Goal: Task Accomplishment & Management: Use online tool/utility

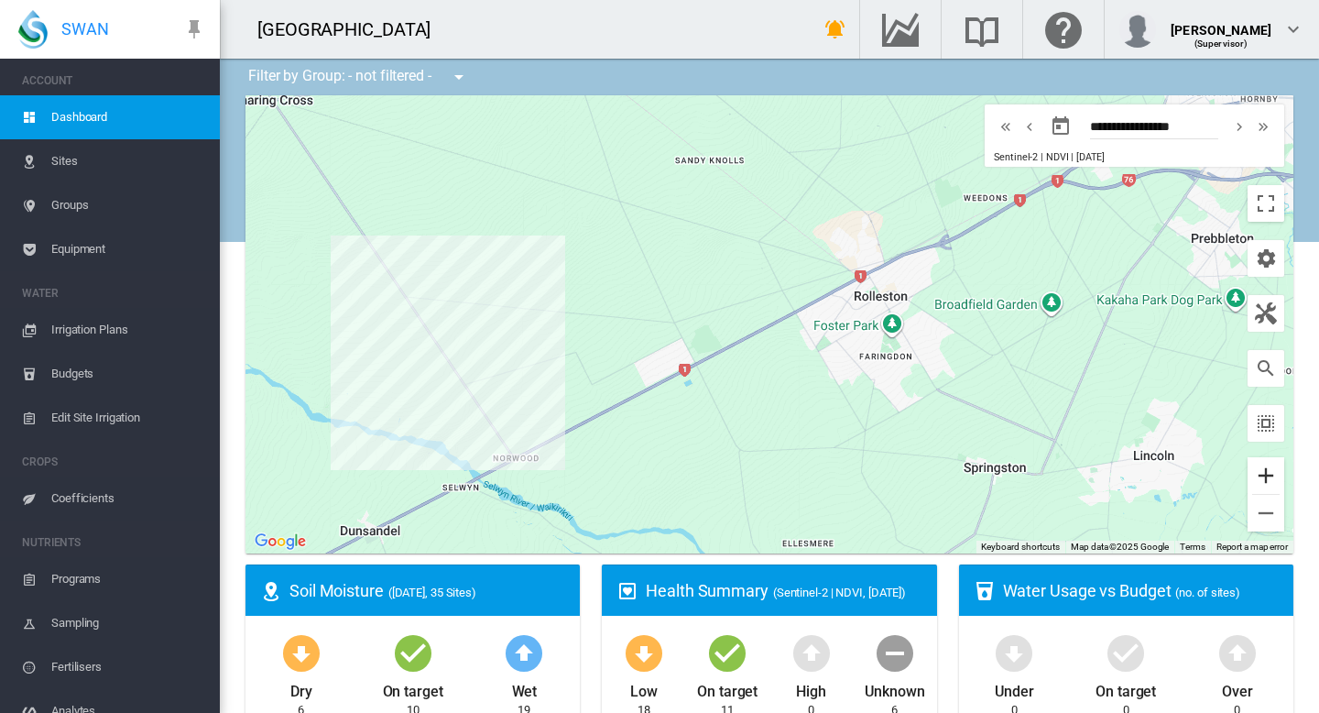
click at [1270, 476] on button "Zoom in" at bounding box center [1266, 475] width 37 height 37
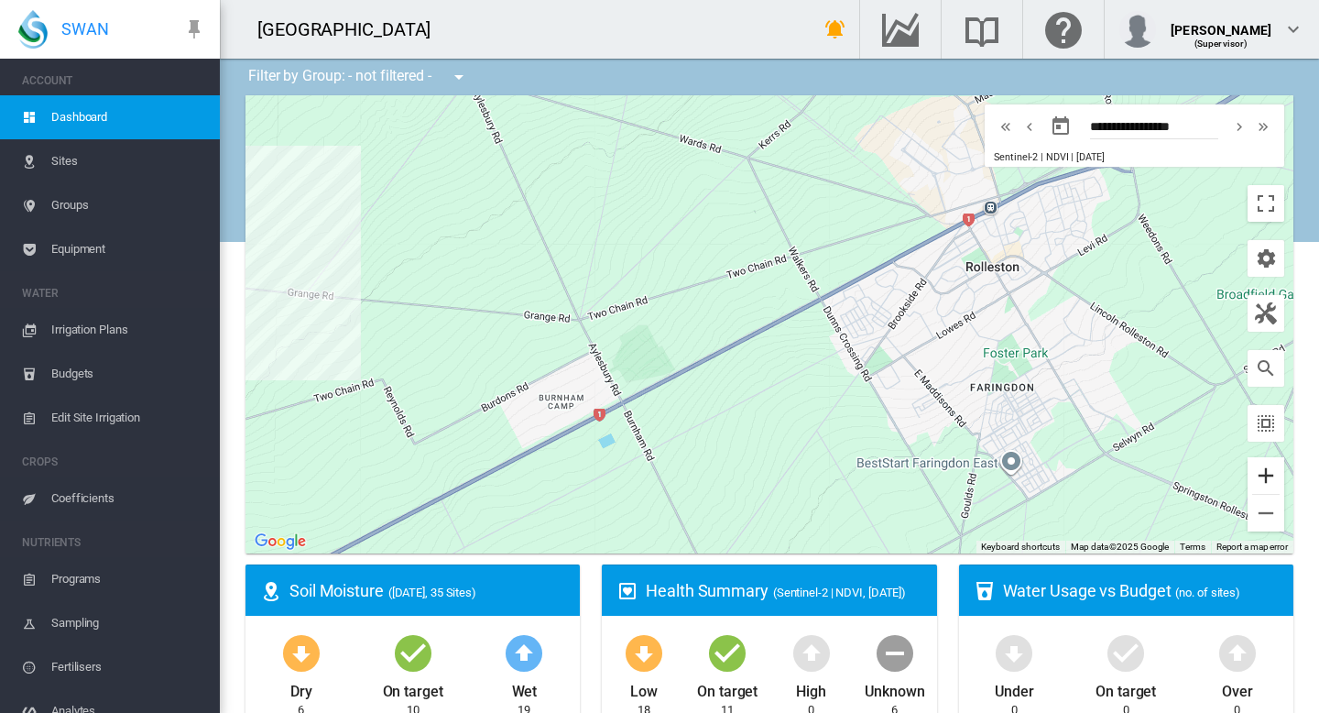
click at [1270, 476] on button "Zoom in" at bounding box center [1266, 475] width 37 height 37
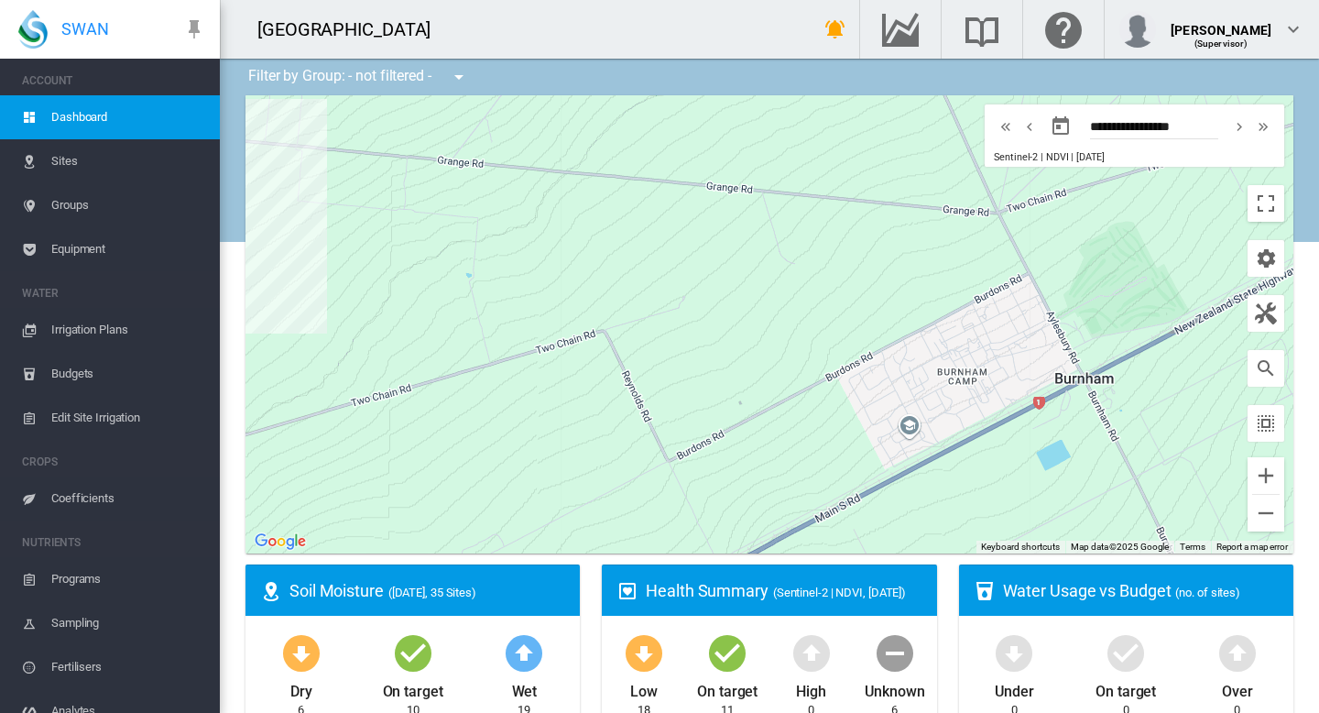
drag, startPoint x: 706, startPoint y: 311, endPoint x: 1318, endPoint y: 208, distance: 620.5
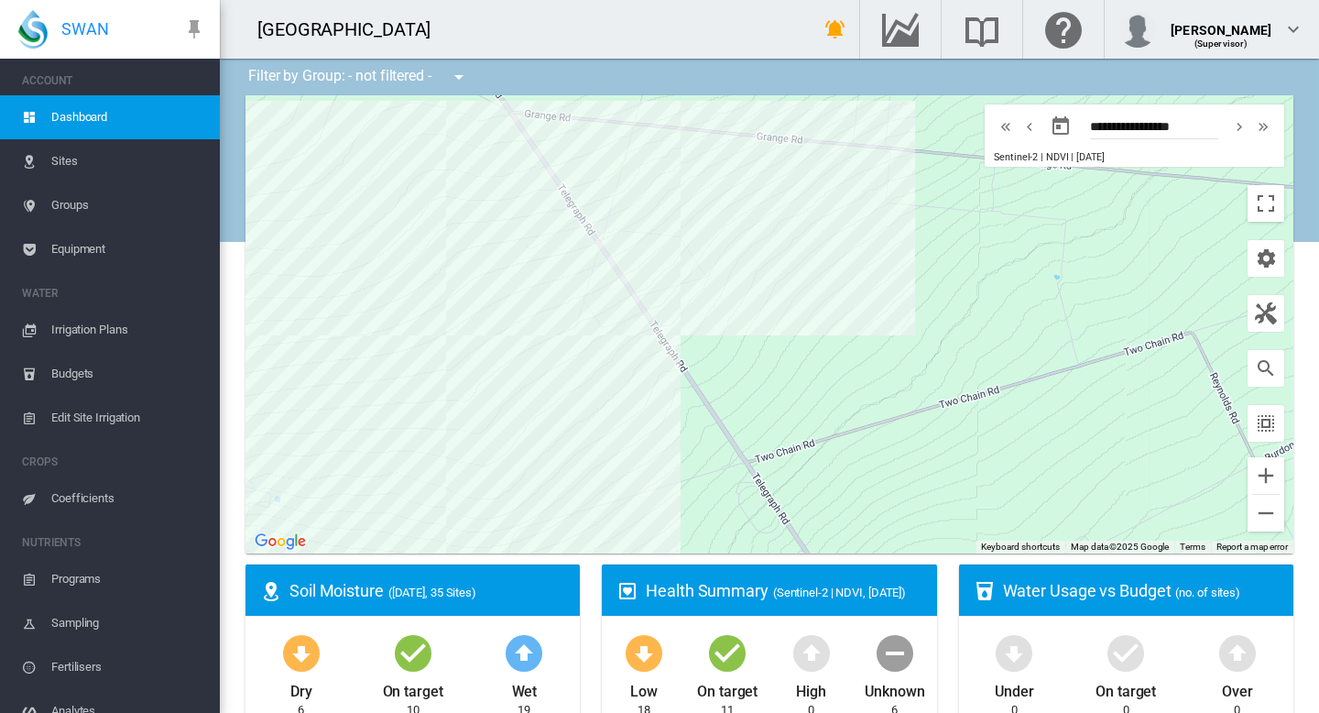
drag, startPoint x: 487, startPoint y: 278, endPoint x: 1073, endPoint y: 282, distance: 585.4
click at [1073, 282] on div at bounding box center [770, 324] width 1048 height 458
click at [473, 345] on div at bounding box center [770, 324] width 1048 height 458
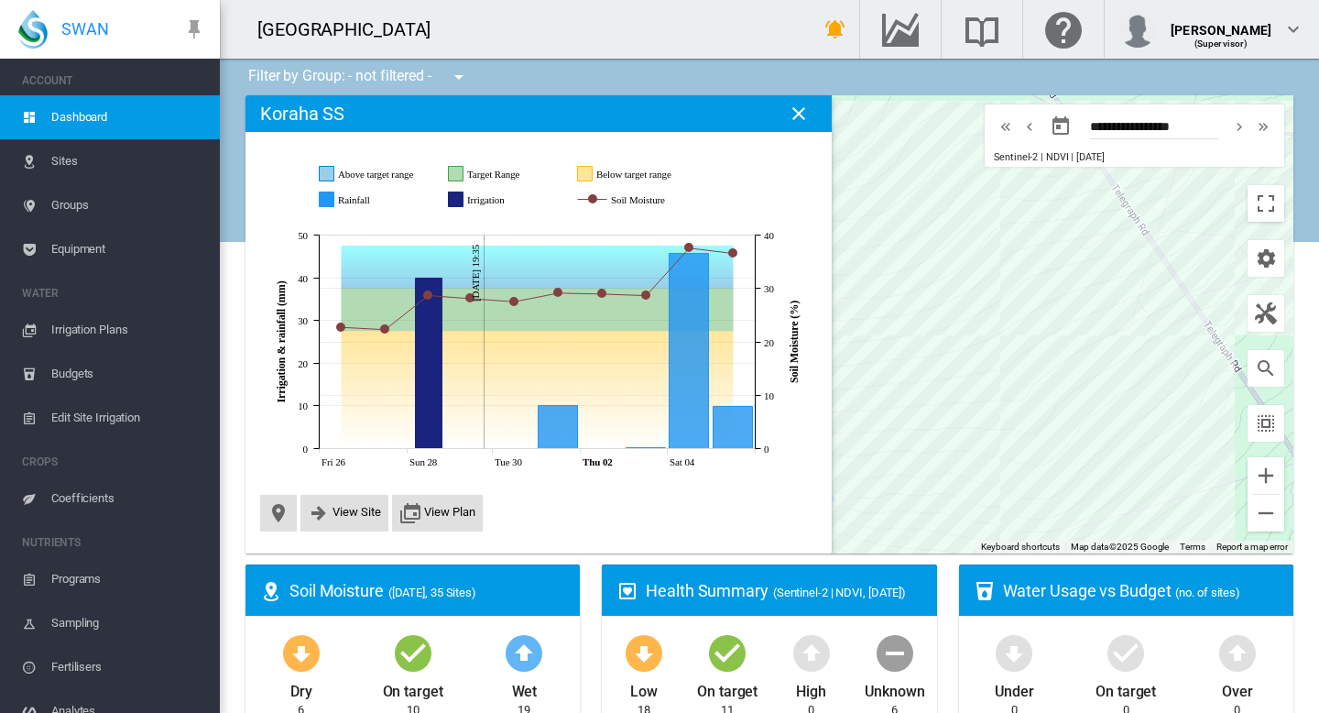
click at [800, 115] on md-icon "icon-close" at bounding box center [799, 114] width 22 height 22
click at [803, 109] on md-icon "icon-close" at bounding box center [799, 114] width 22 height 22
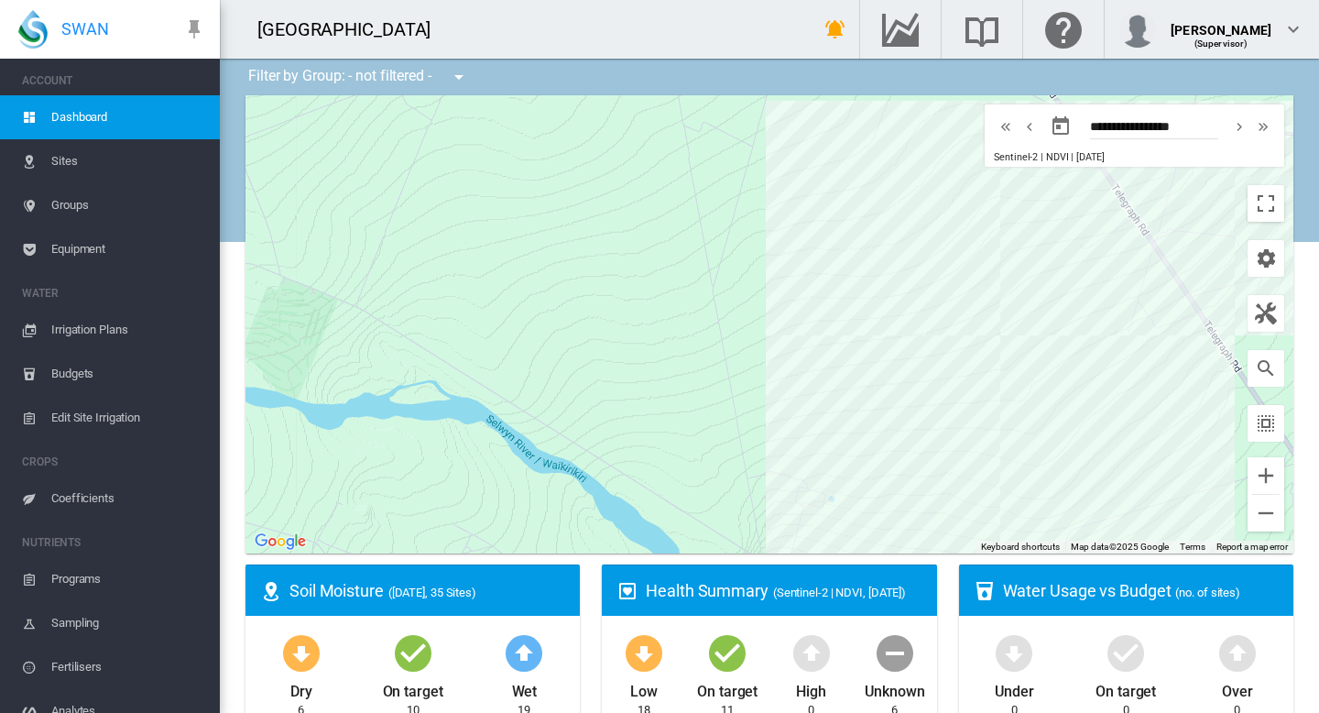
click at [87, 416] on span "Edit Site Irrigation" at bounding box center [128, 418] width 154 height 44
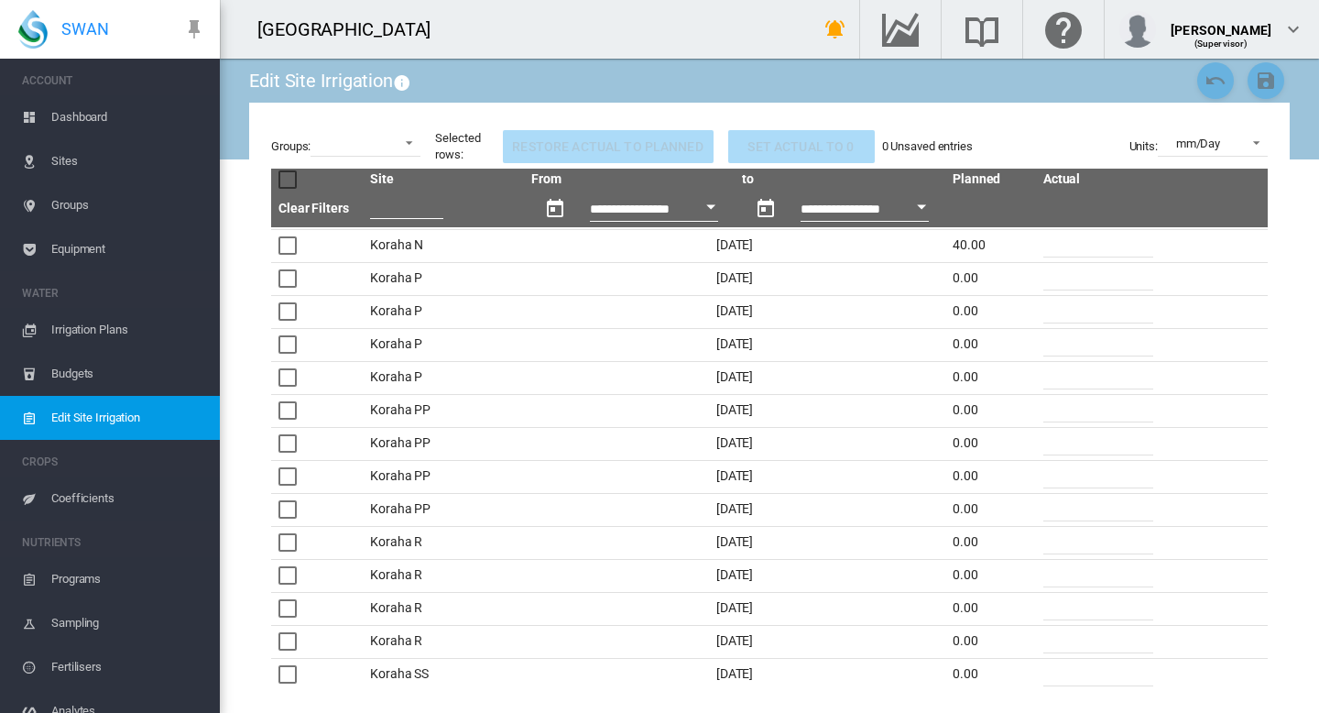
scroll to position [1562, 0]
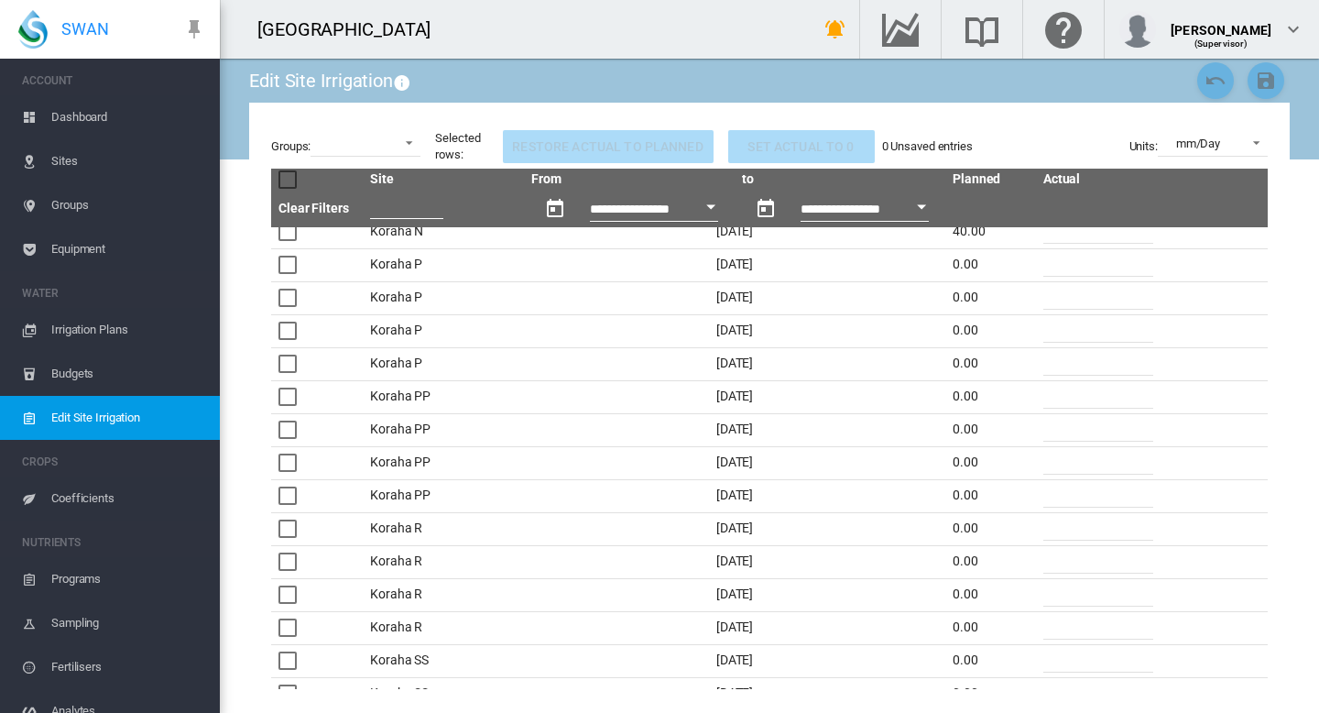
click at [293, 399] on div at bounding box center [287, 397] width 18 height 18
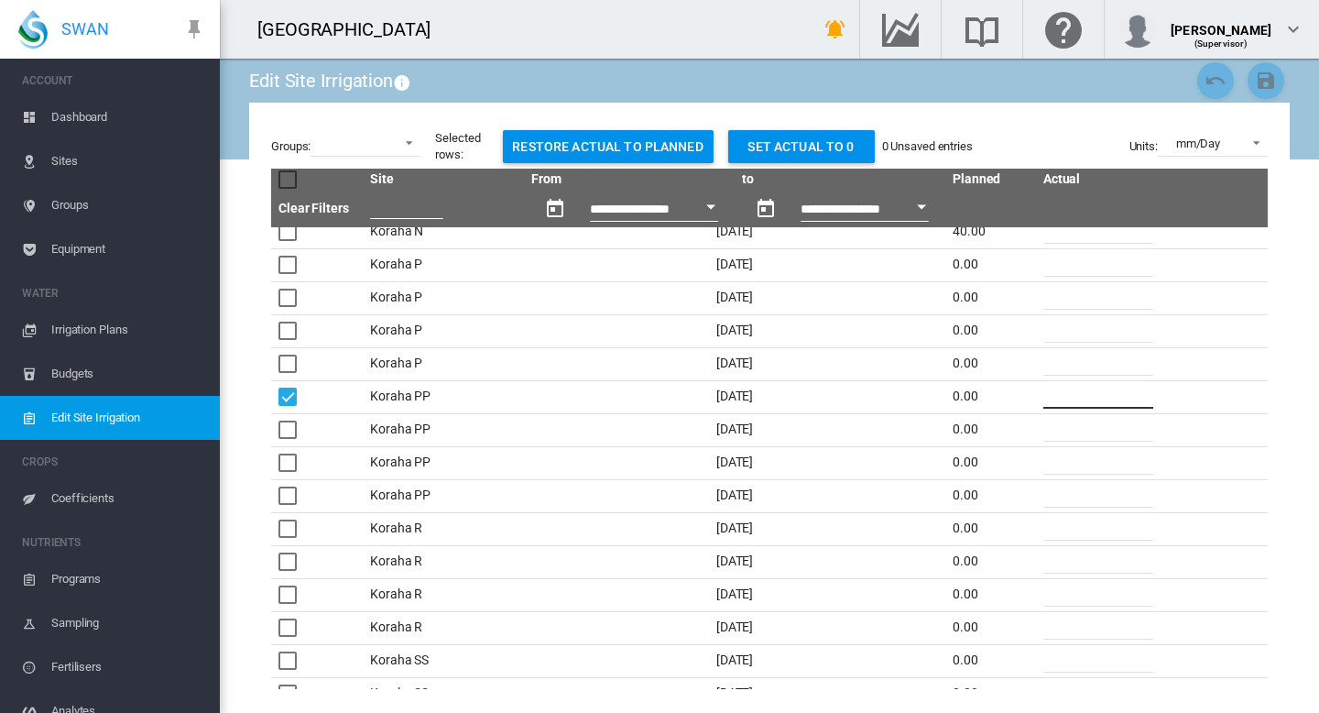
click at [1054, 393] on input "*" at bounding box center [1098, 394] width 110 height 27
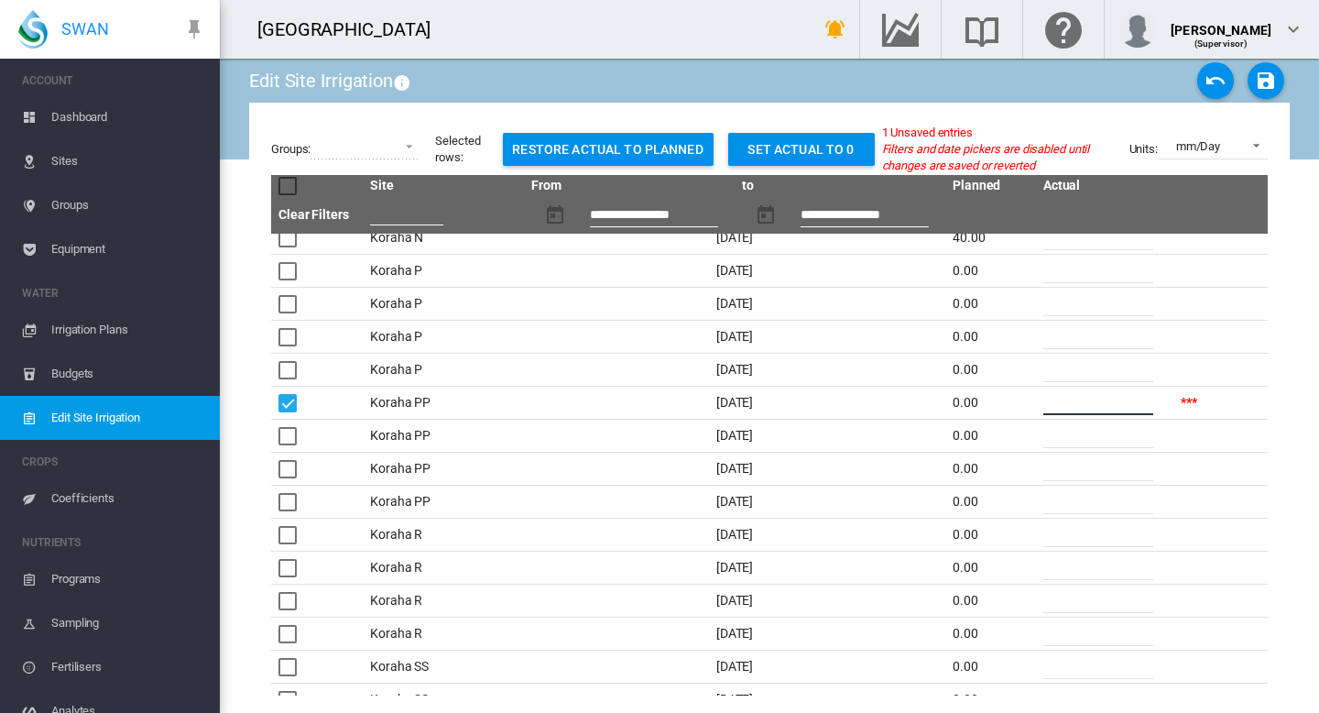
type input "*"
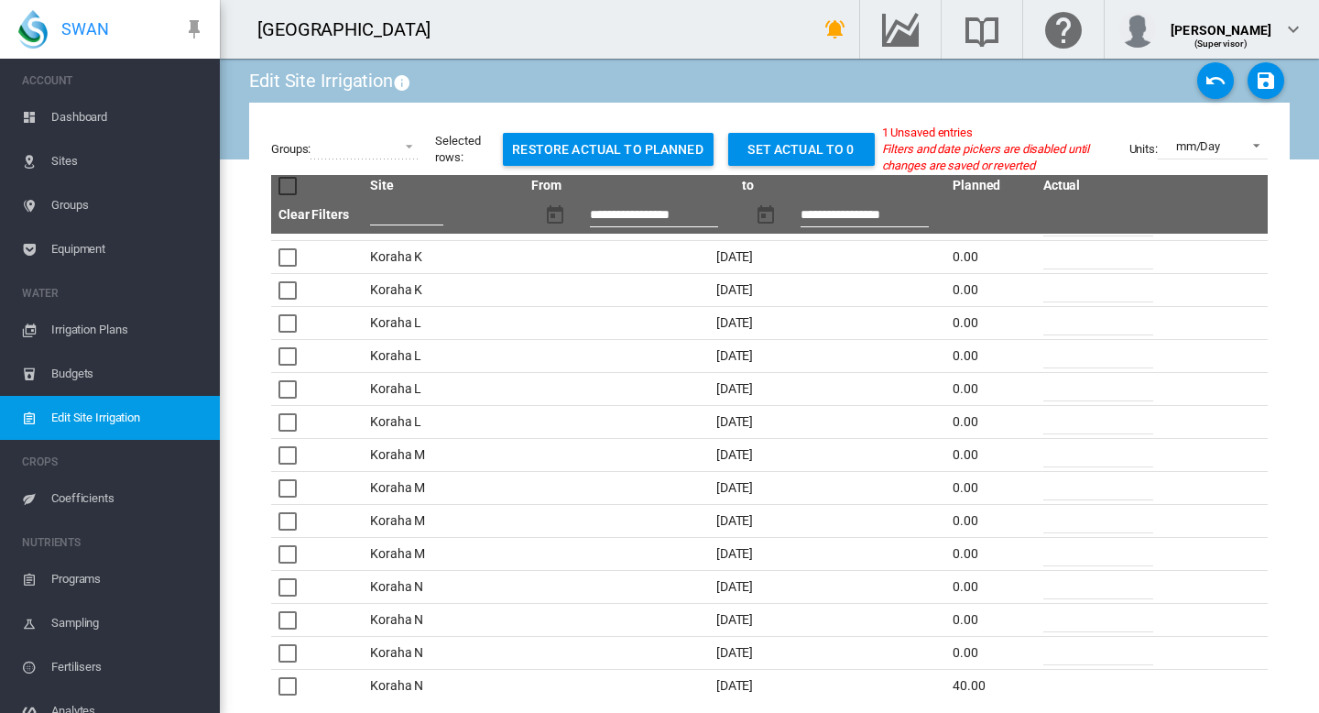
scroll to position [1117, 0]
type input "**"
click at [291, 451] on div at bounding box center [287, 452] width 18 height 18
click at [1052, 444] on input "*" at bounding box center [1098, 450] width 110 height 27
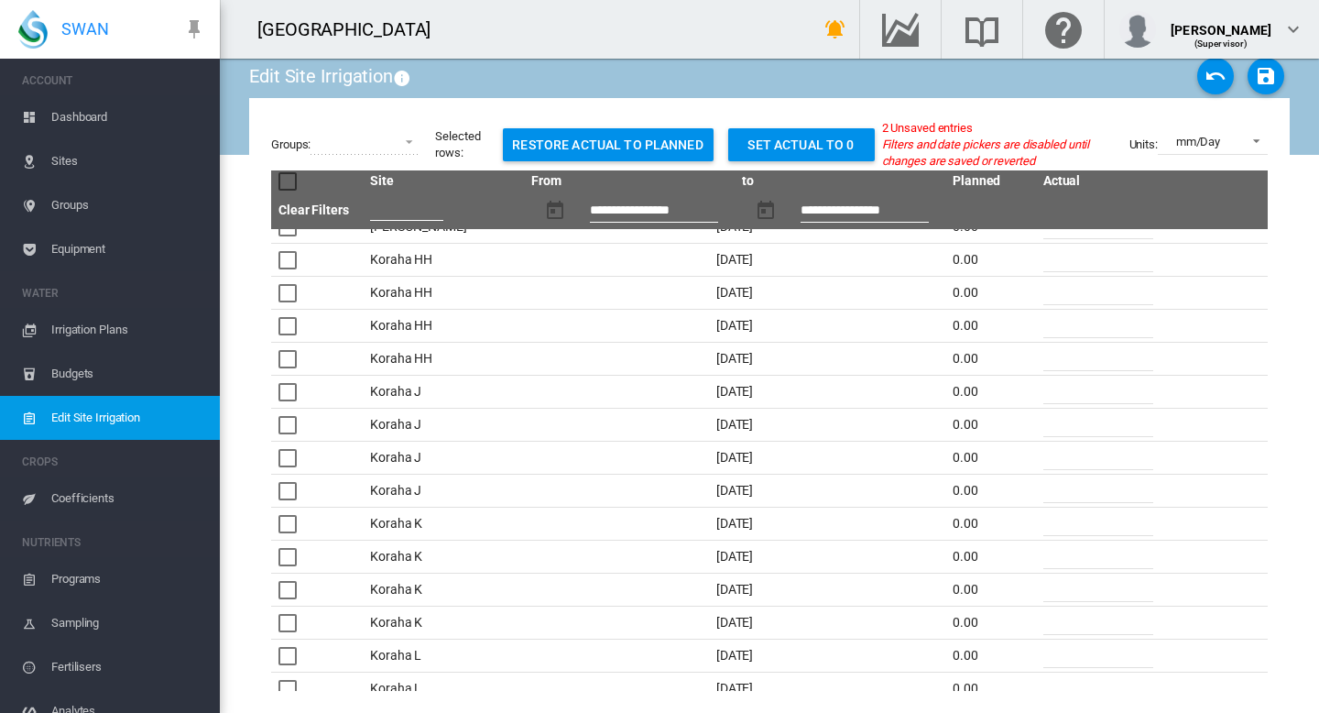
scroll to position [0, 0]
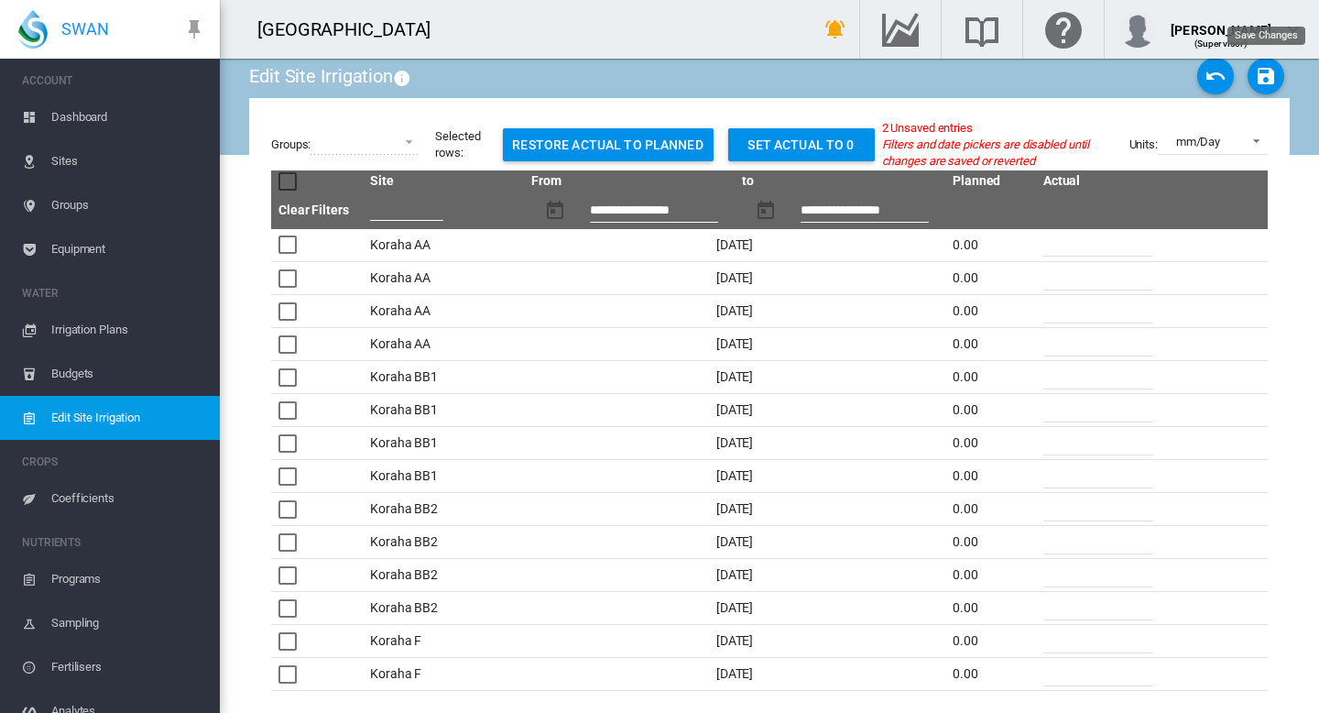
type input "**"
click at [1268, 76] on md-icon "icon-content-save" at bounding box center [1266, 76] width 22 height 22
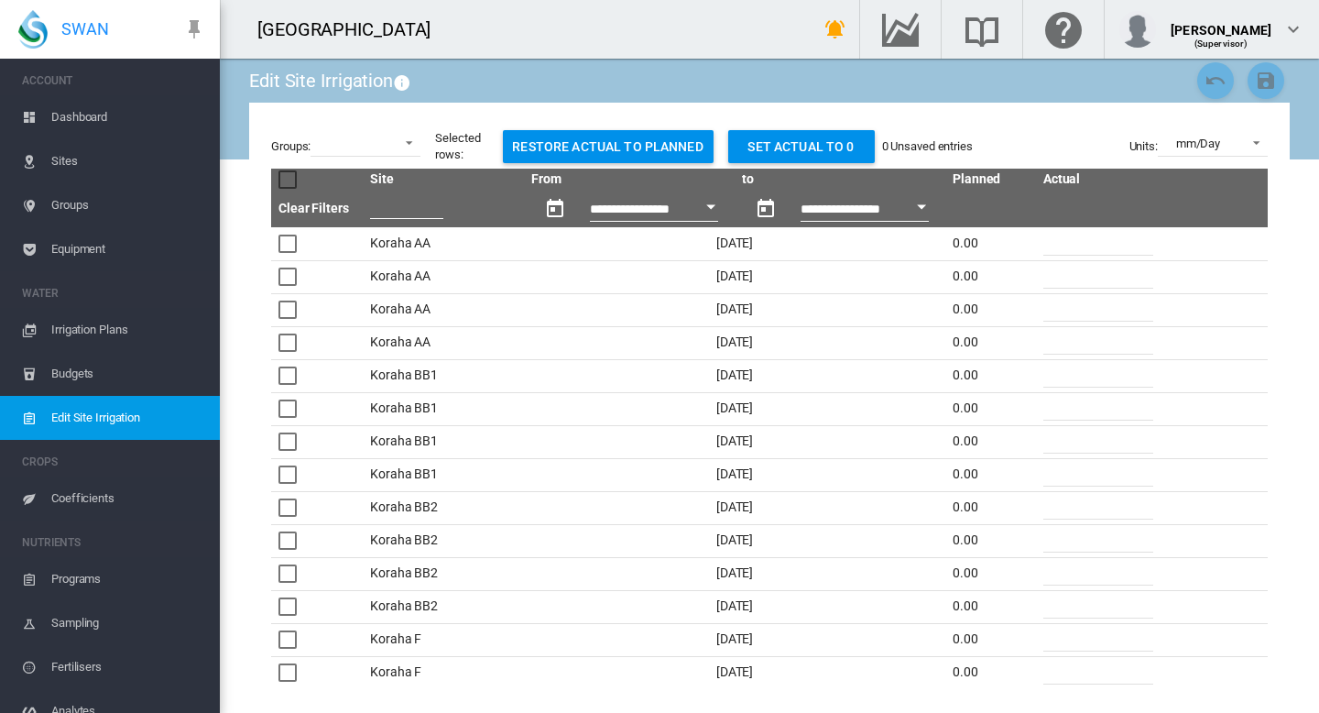
click at [59, 128] on span "Dashboard" at bounding box center [128, 117] width 154 height 44
click at [58, 128] on span "Dashboard" at bounding box center [128, 117] width 154 height 44
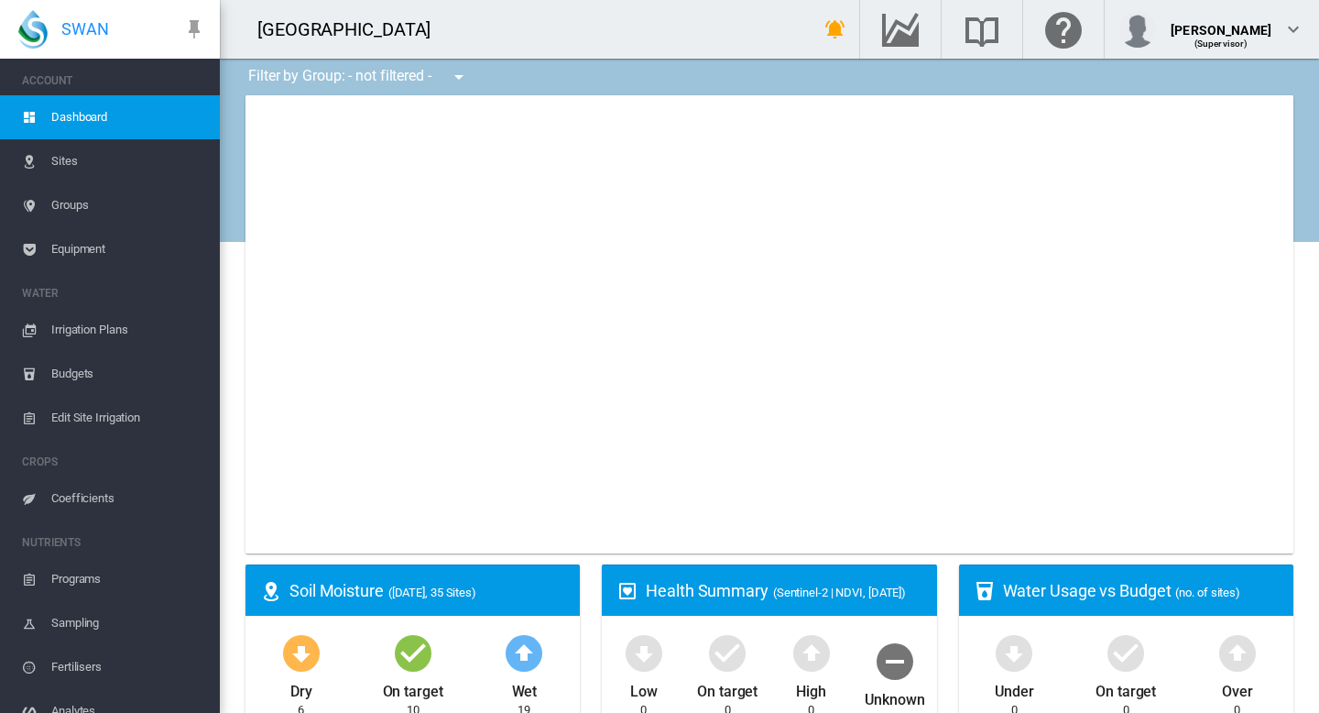
type input "**********"
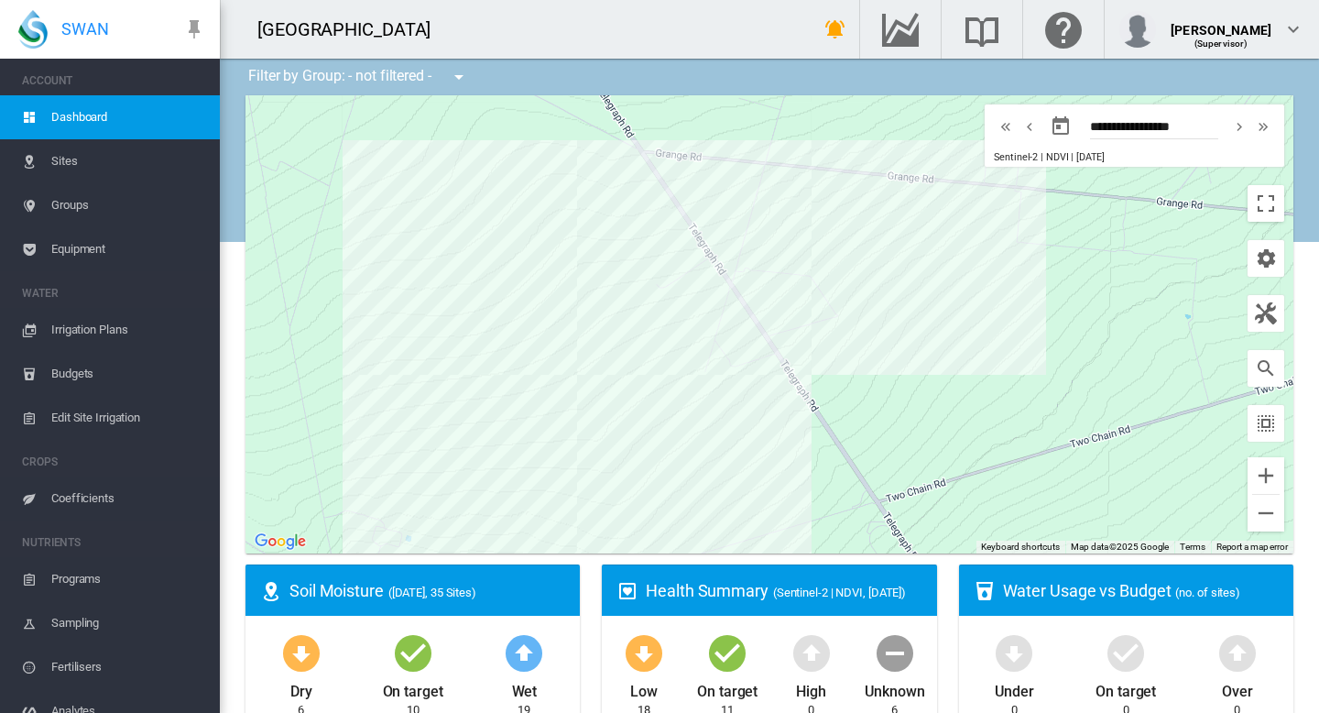
drag, startPoint x: 967, startPoint y: 275, endPoint x: 542, endPoint y: 314, distance: 426.9
click at [542, 314] on div at bounding box center [770, 324] width 1048 height 458
